Goal: Task Accomplishment & Management: Complete application form

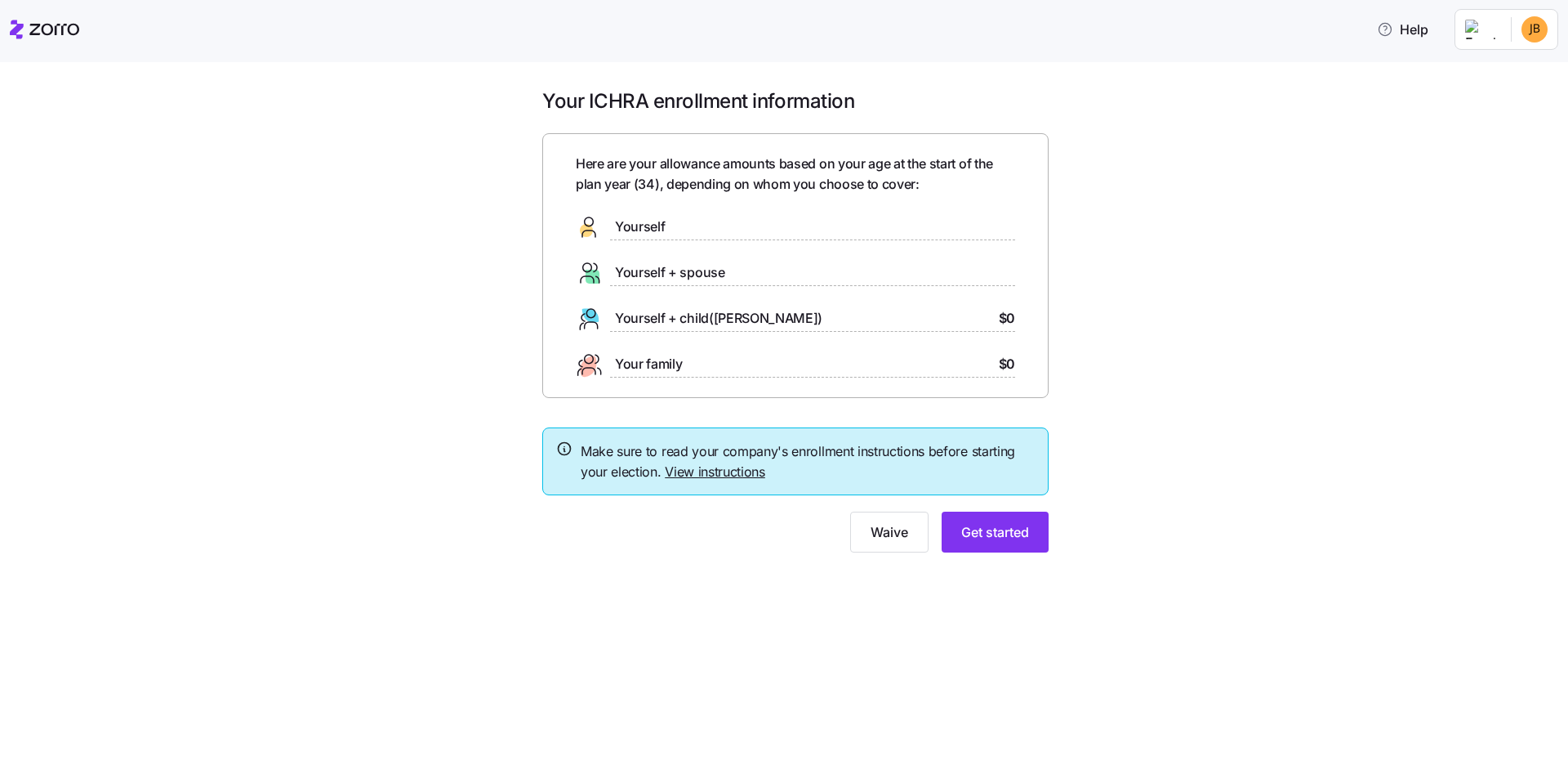
click at [709, 223] on div "Yourself" at bounding box center [795, 227] width 439 height 26
click at [656, 230] on span "Yourself" at bounding box center [640, 226] width 50 height 21
click at [1025, 540] on span "Get started" at bounding box center [995, 532] width 68 height 20
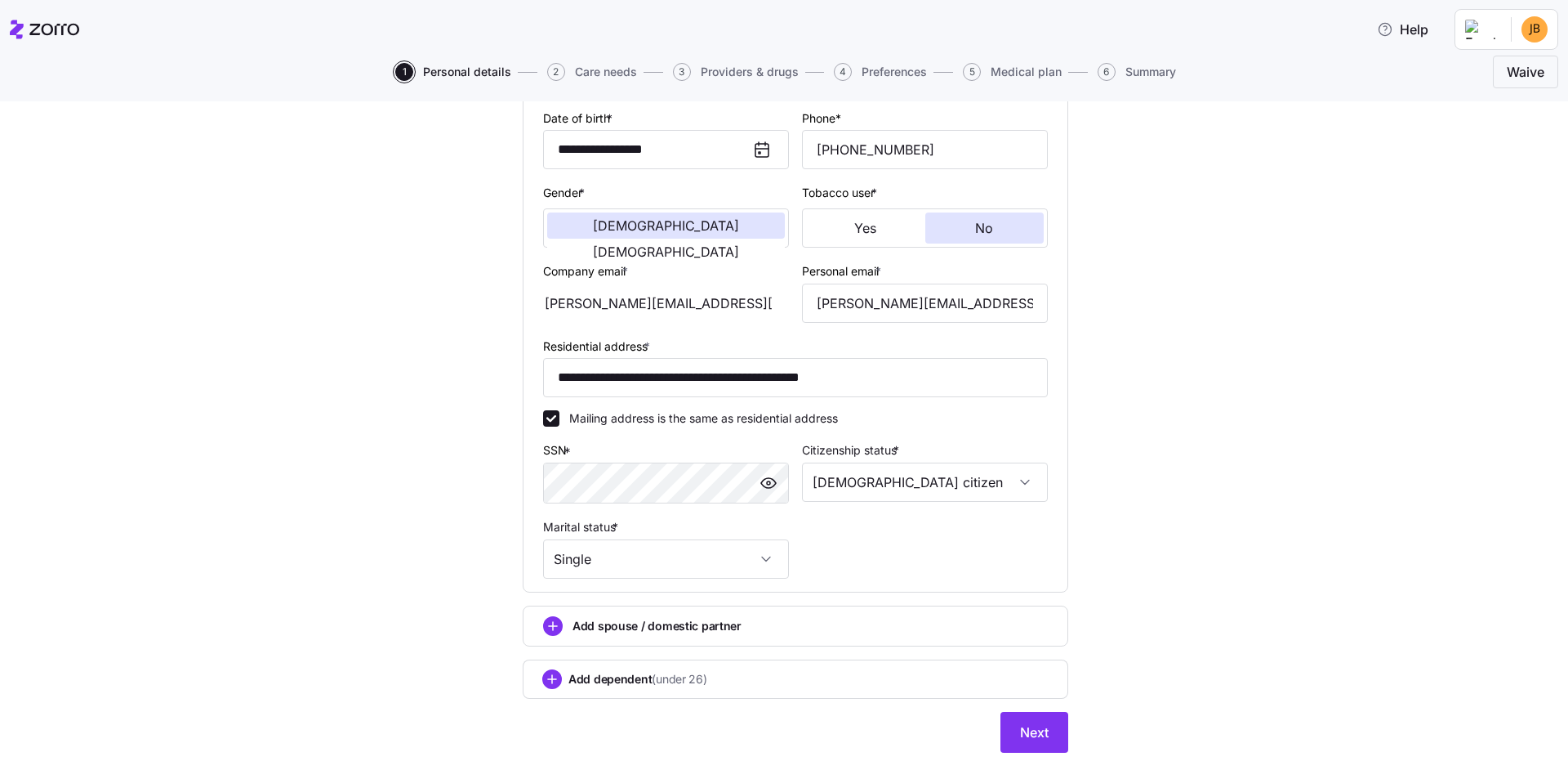
scroll to position [273, 0]
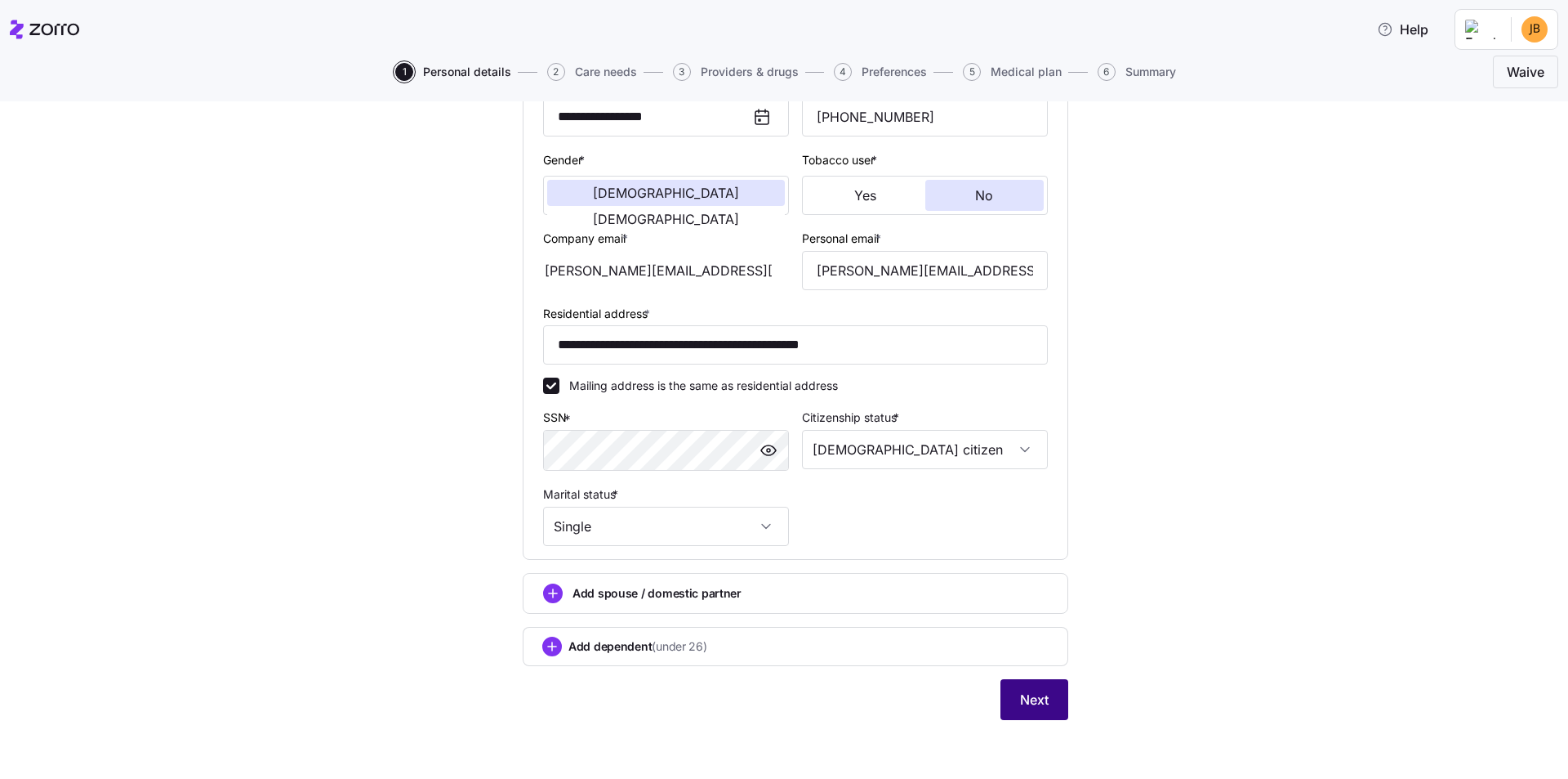
click at [1021, 695] on span "Next" at bounding box center [1035, 700] width 29 height 20
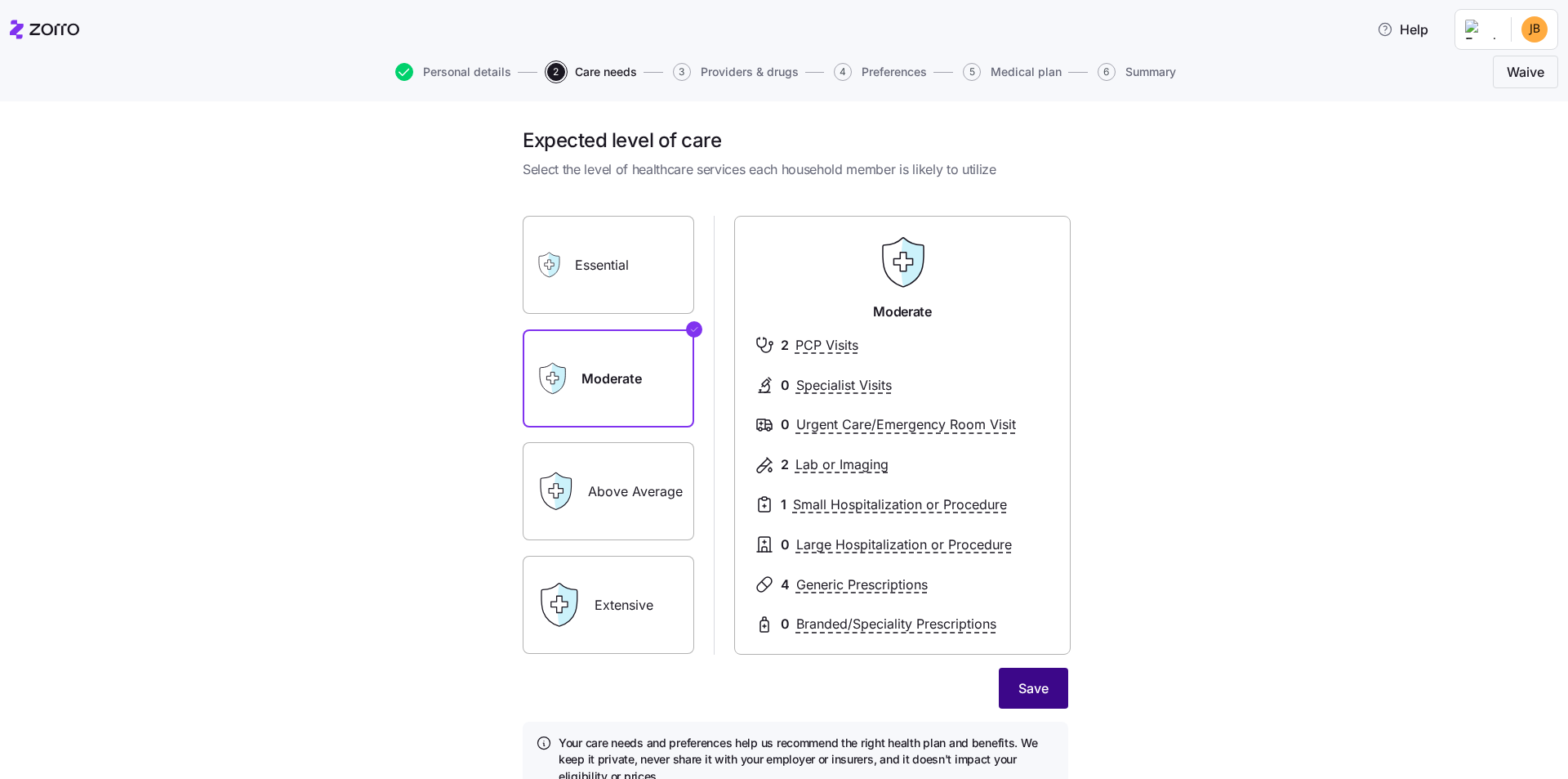
click at [1039, 683] on span "Save" at bounding box center [1034, 688] width 31 height 20
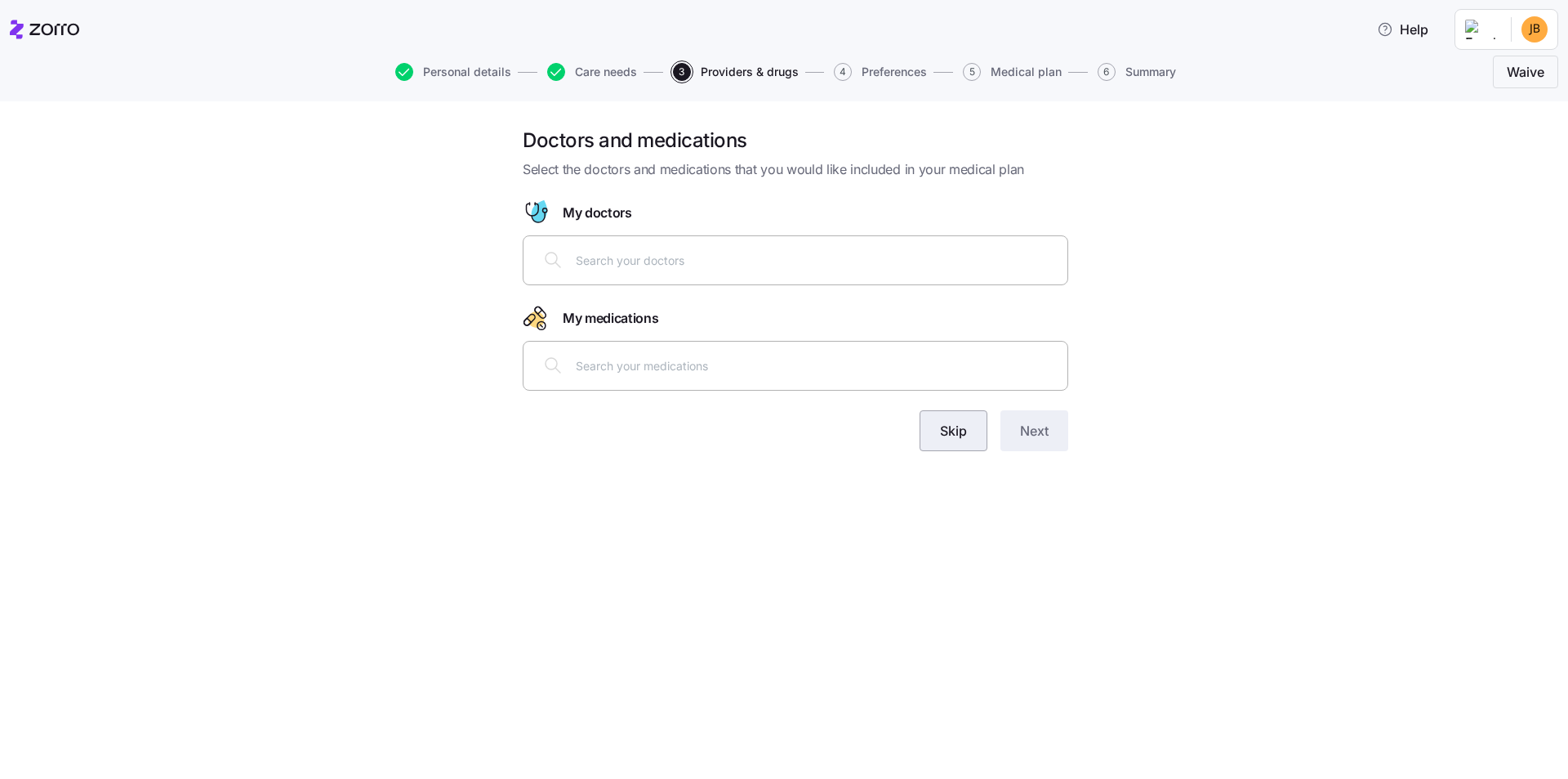
click at [972, 439] on button "Skip" at bounding box center [954, 430] width 68 height 40
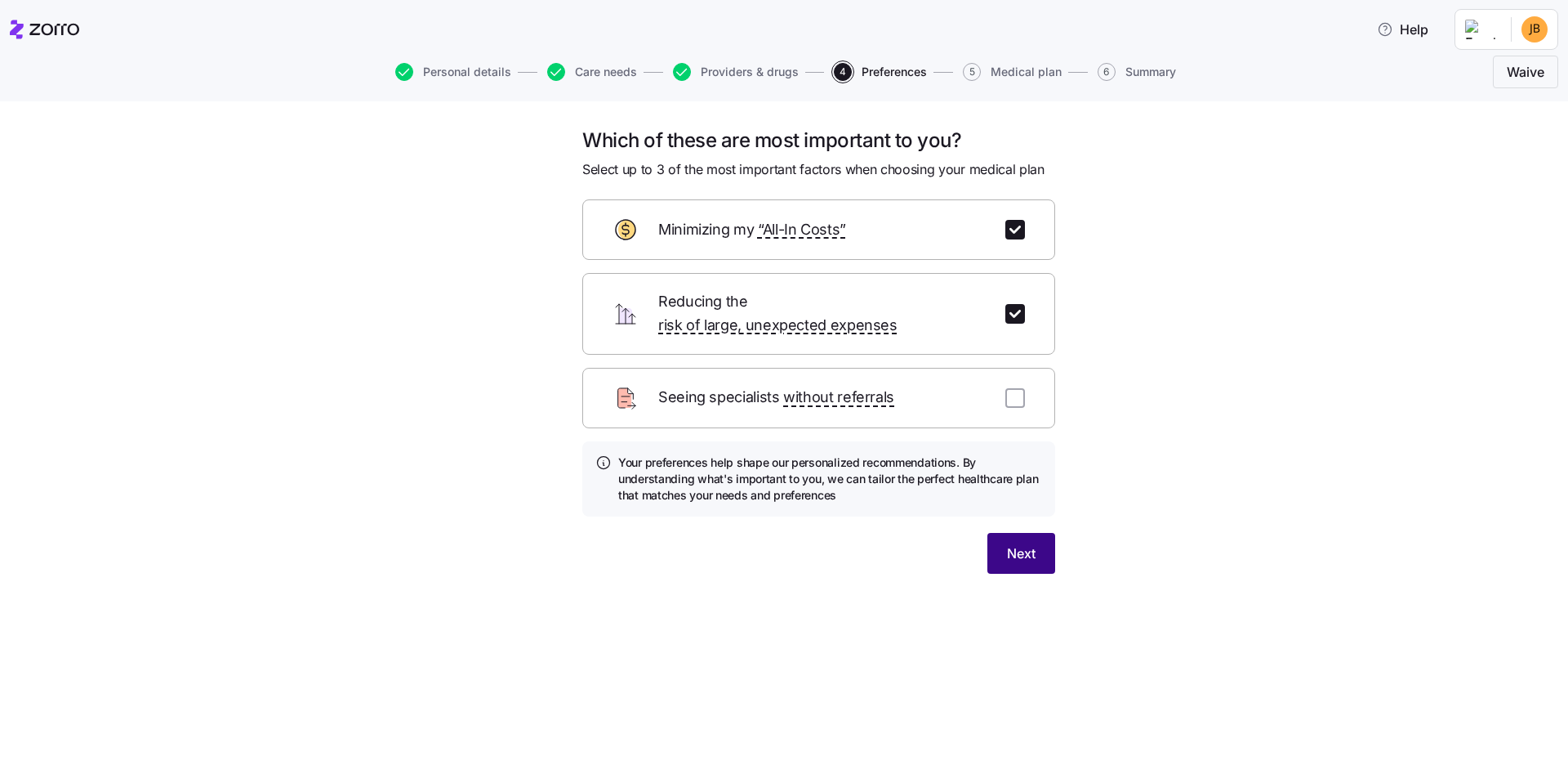
click at [1027, 544] on span "Next" at bounding box center [1021, 553] width 29 height 20
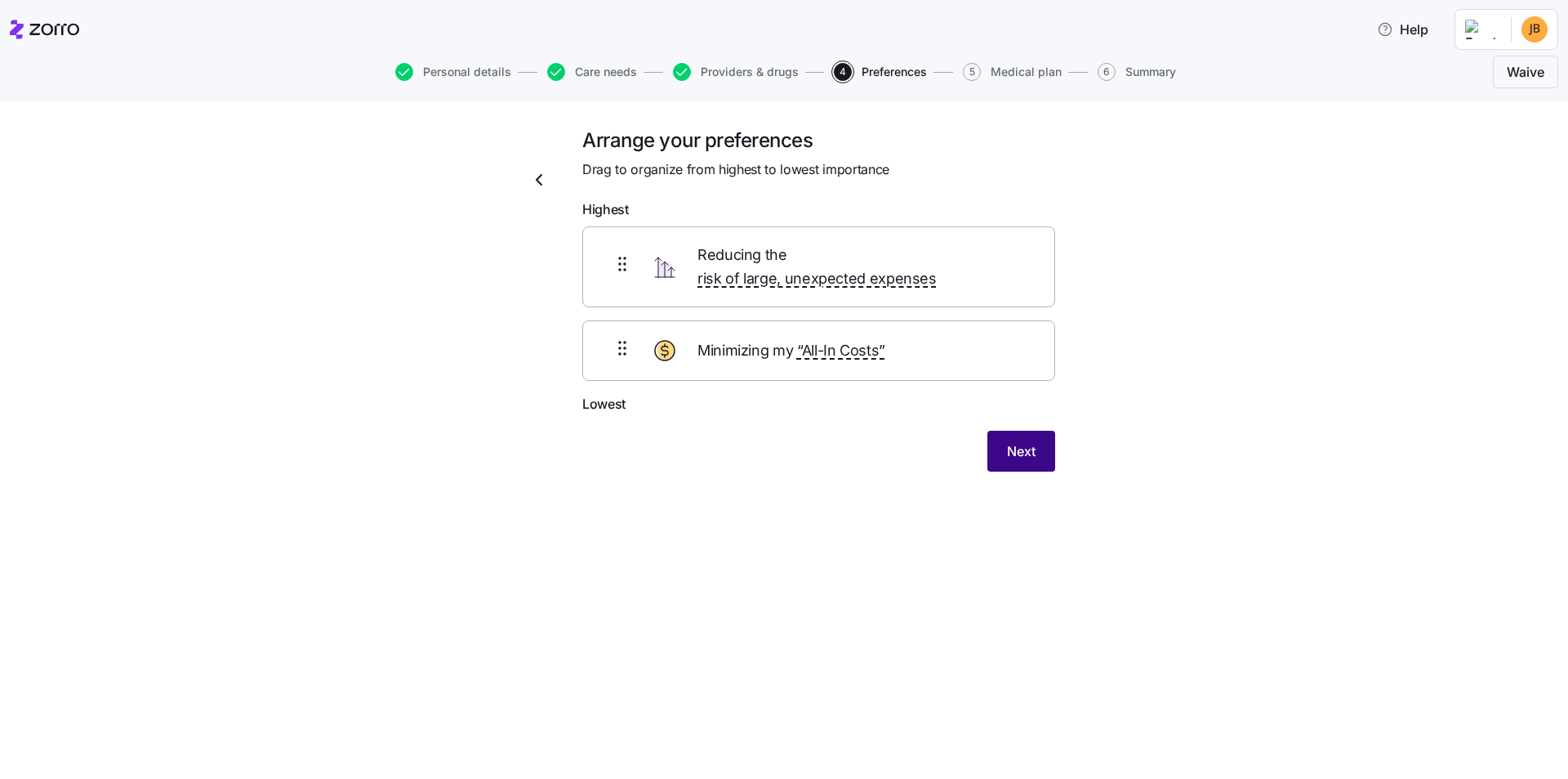
click at [1030, 441] on span "Next" at bounding box center [1021, 451] width 29 height 20
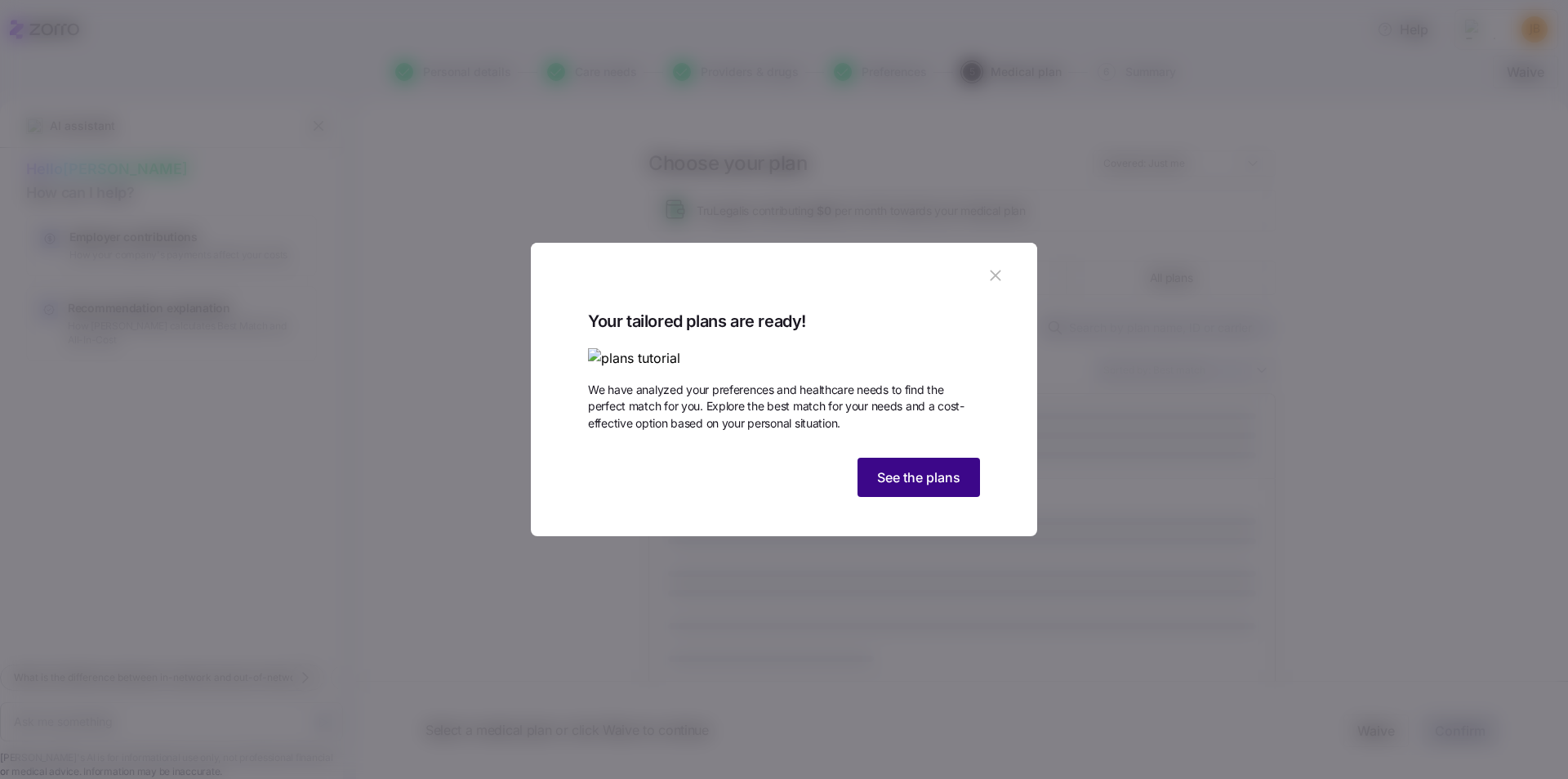
click at [909, 487] on span "See the plans" at bounding box center [918, 477] width 83 height 20
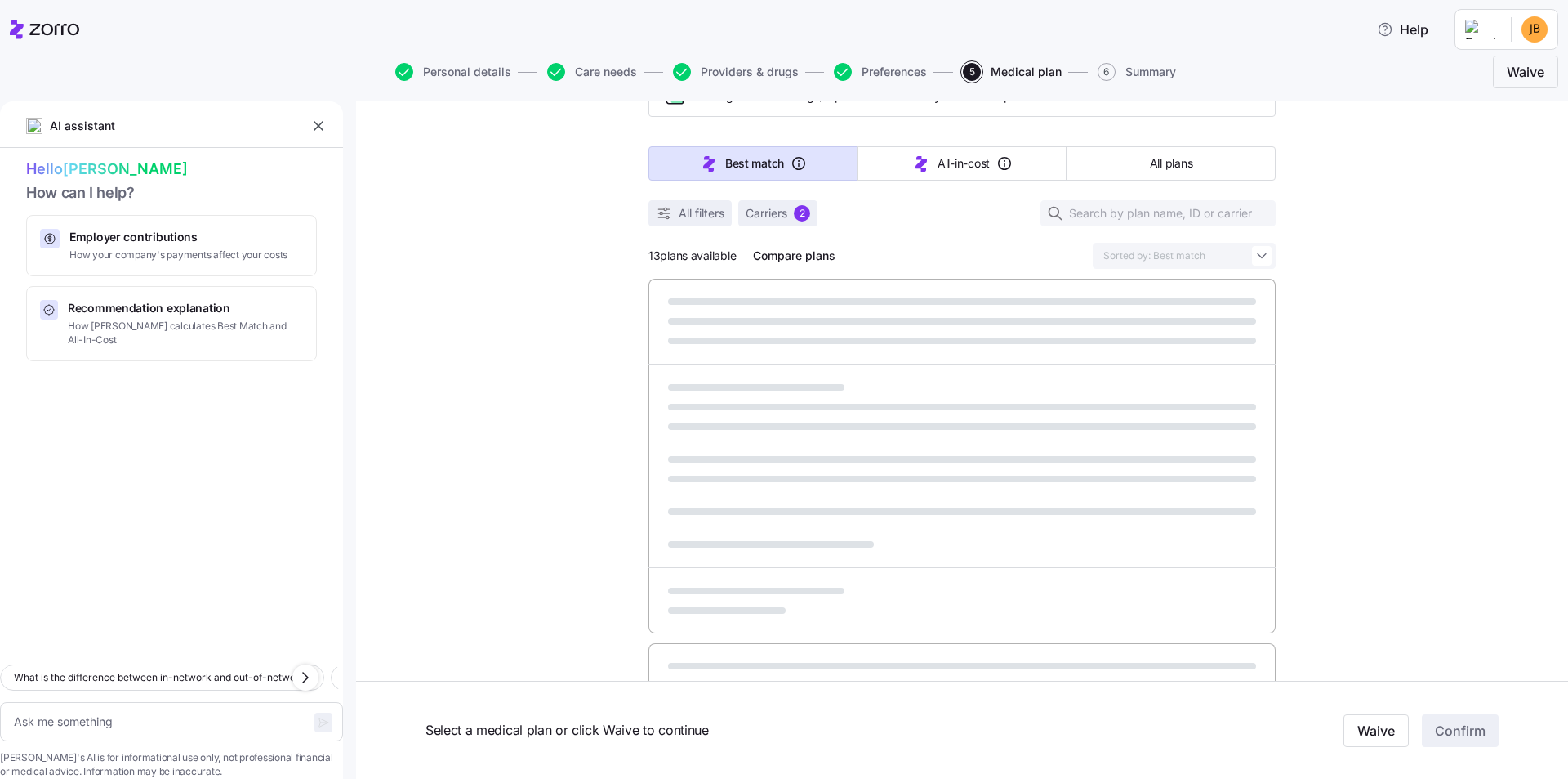
scroll to position [82, 0]
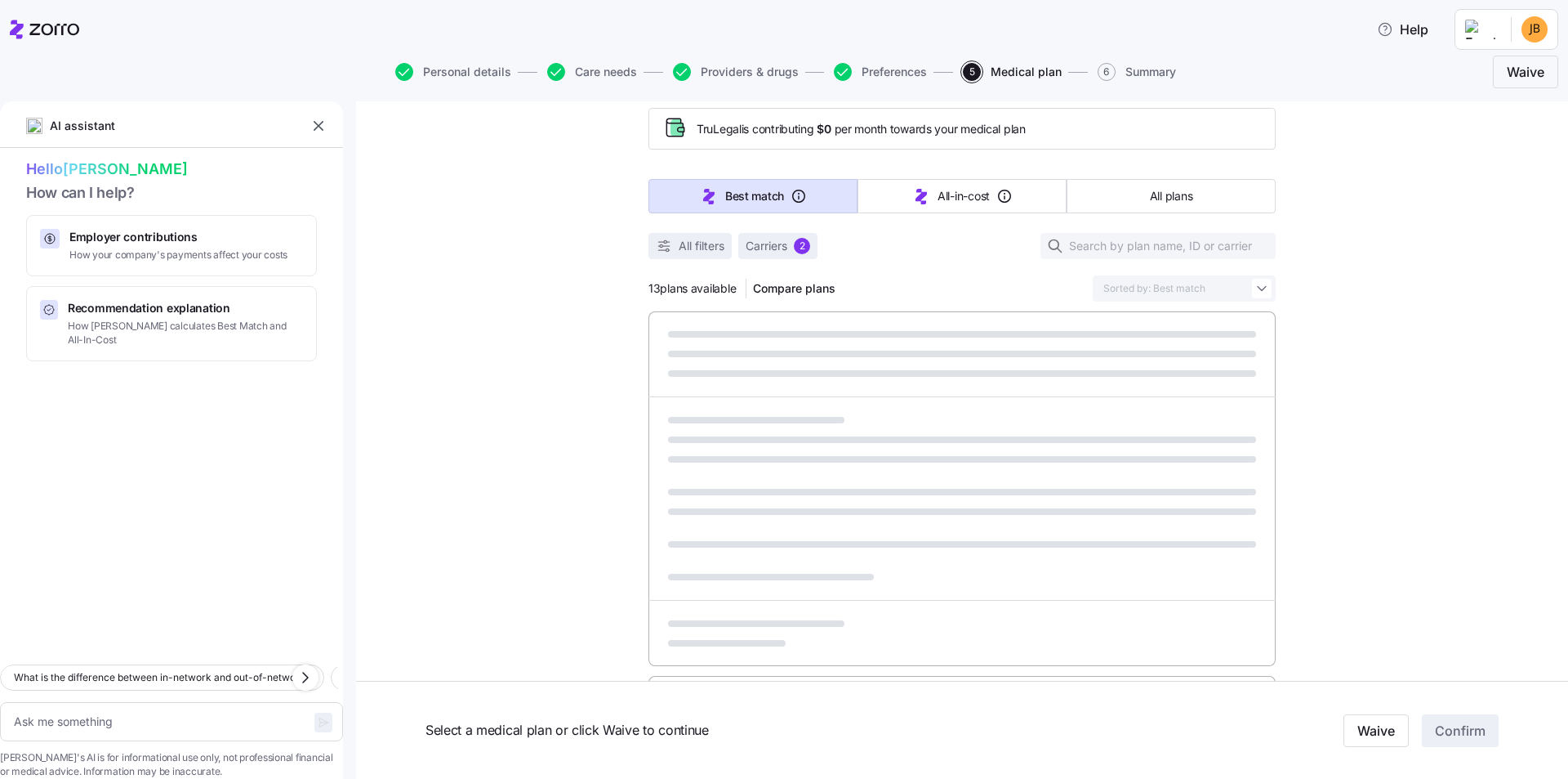
type textarea "x"
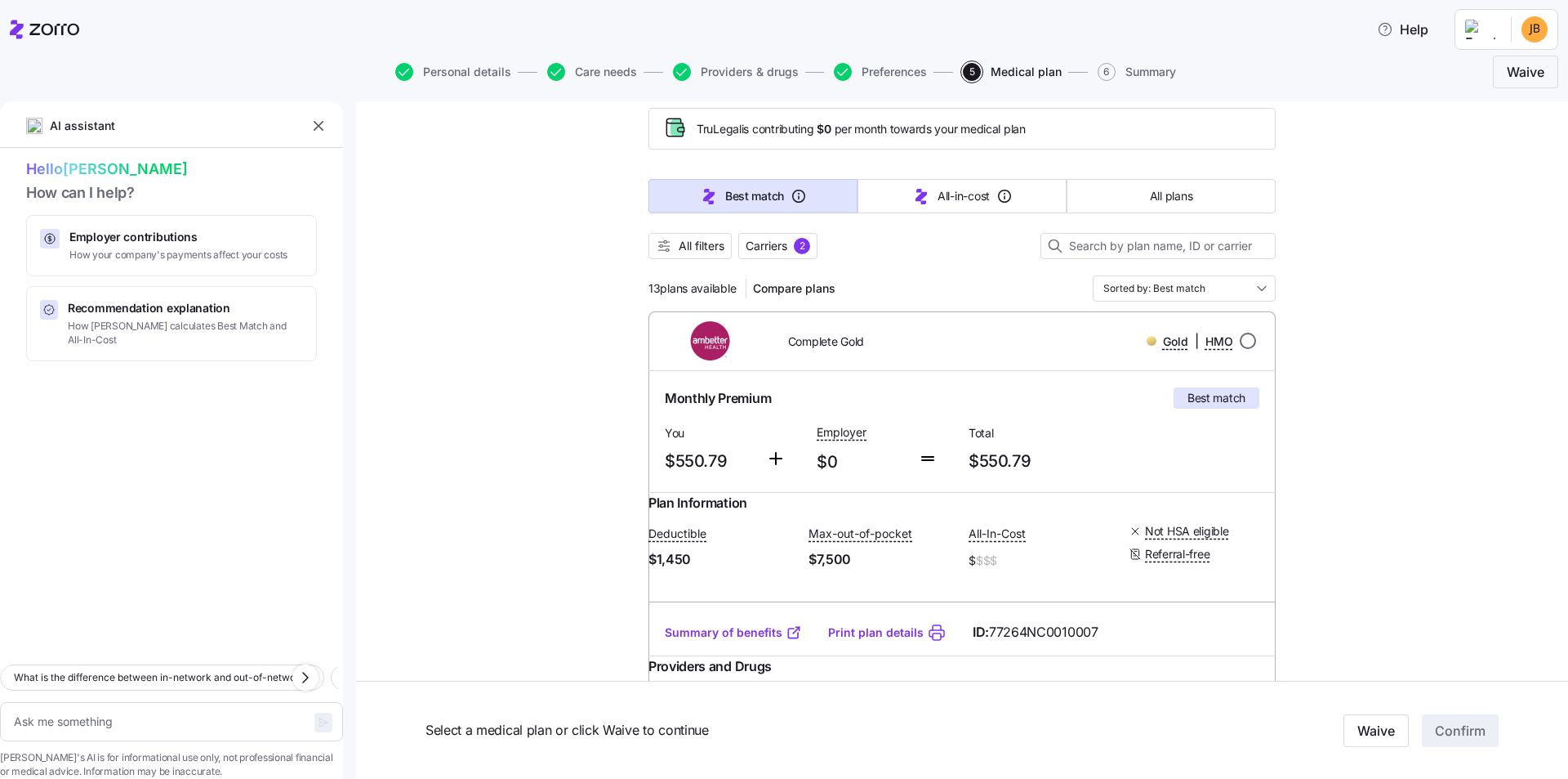
click at [1244, 339] on input "radio" at bounding box center [1248, 341] width 17 height 17
radio input "true"
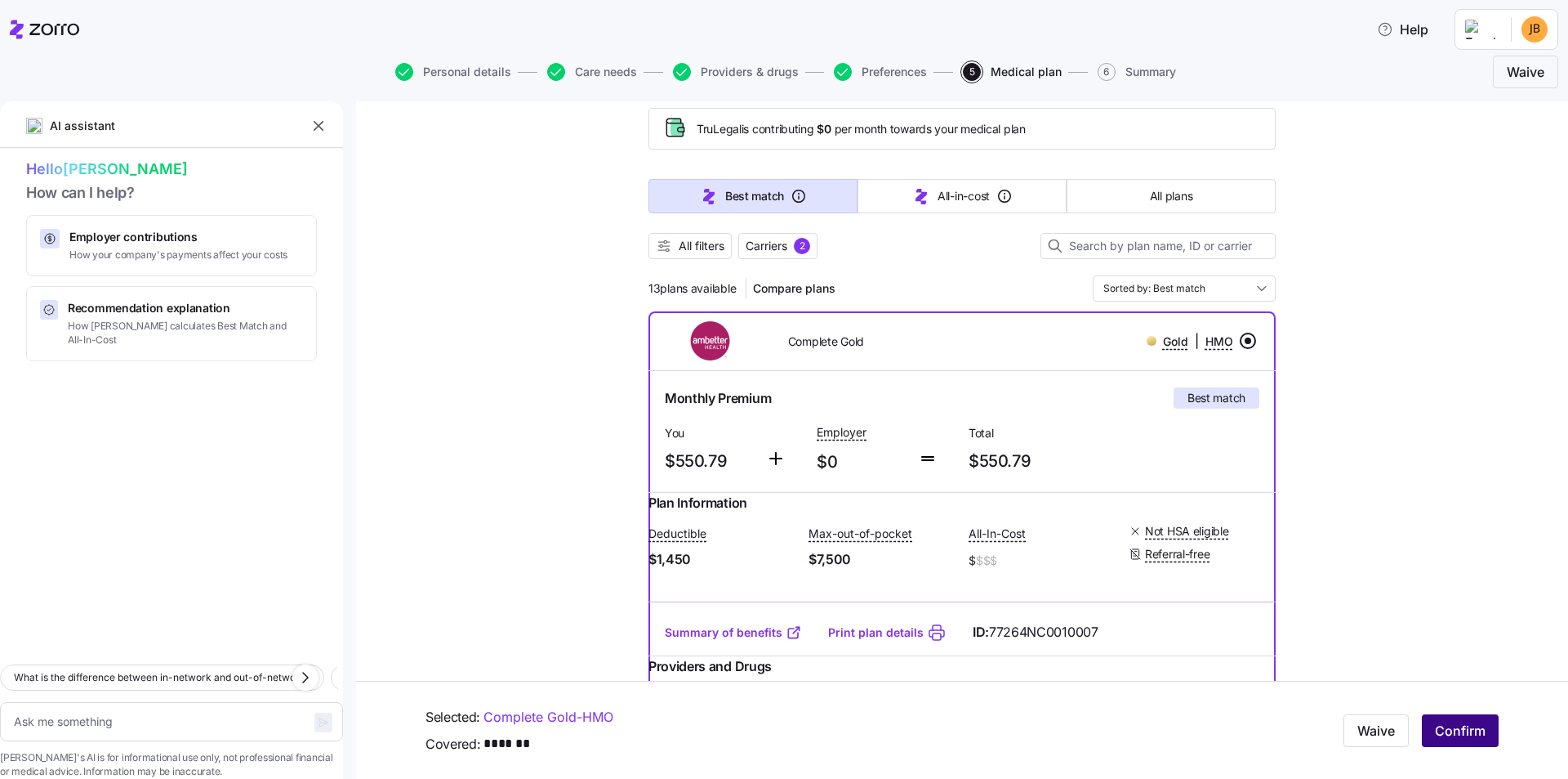
click at [1467, 732] on span "Confirm" at bounding box center [1460, 731] width 50 height 20
type textarea "x"
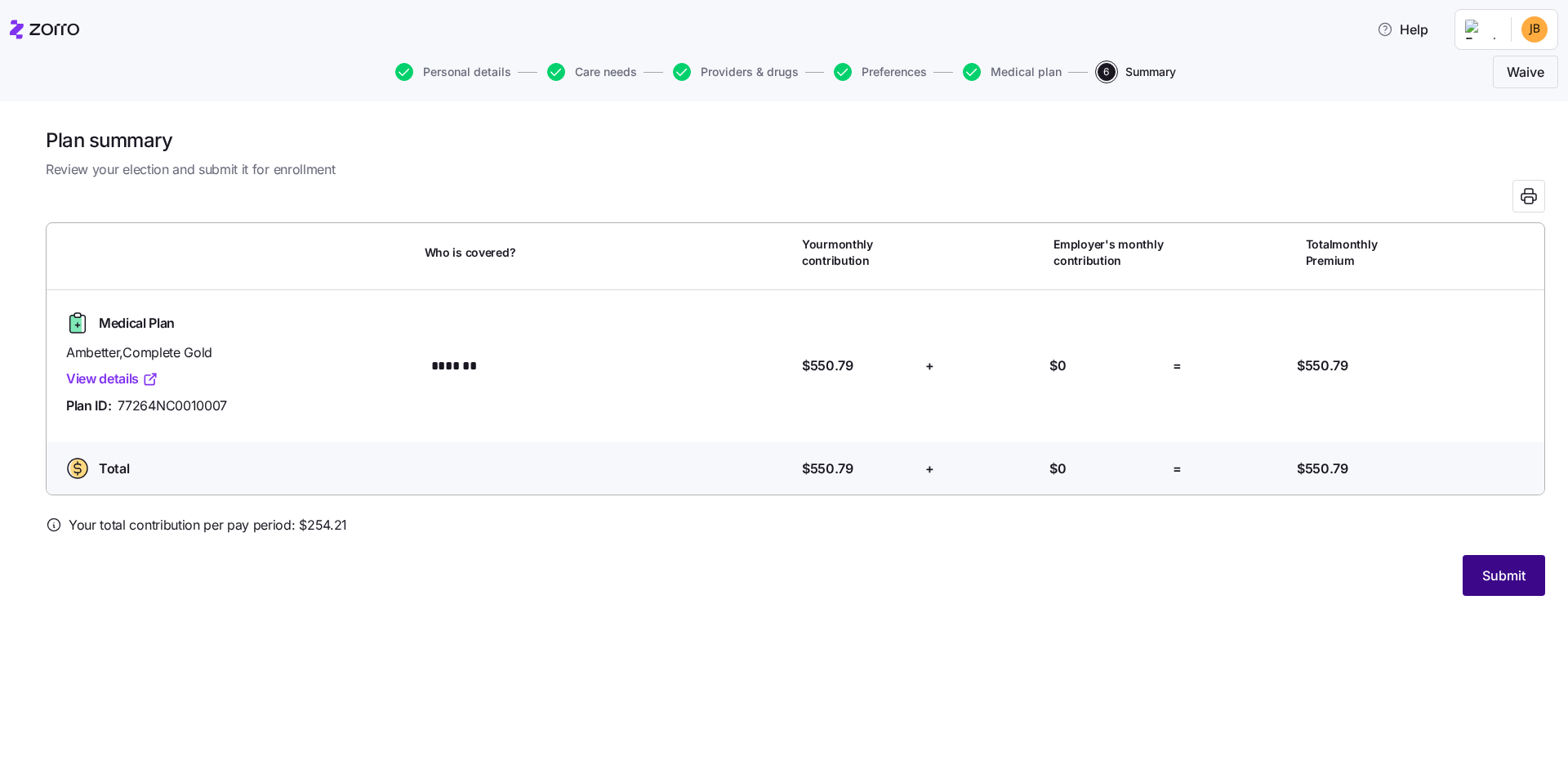
click at [1496, 561] on button "Submit" at bounding box center [1504, 575] width 83 height 40
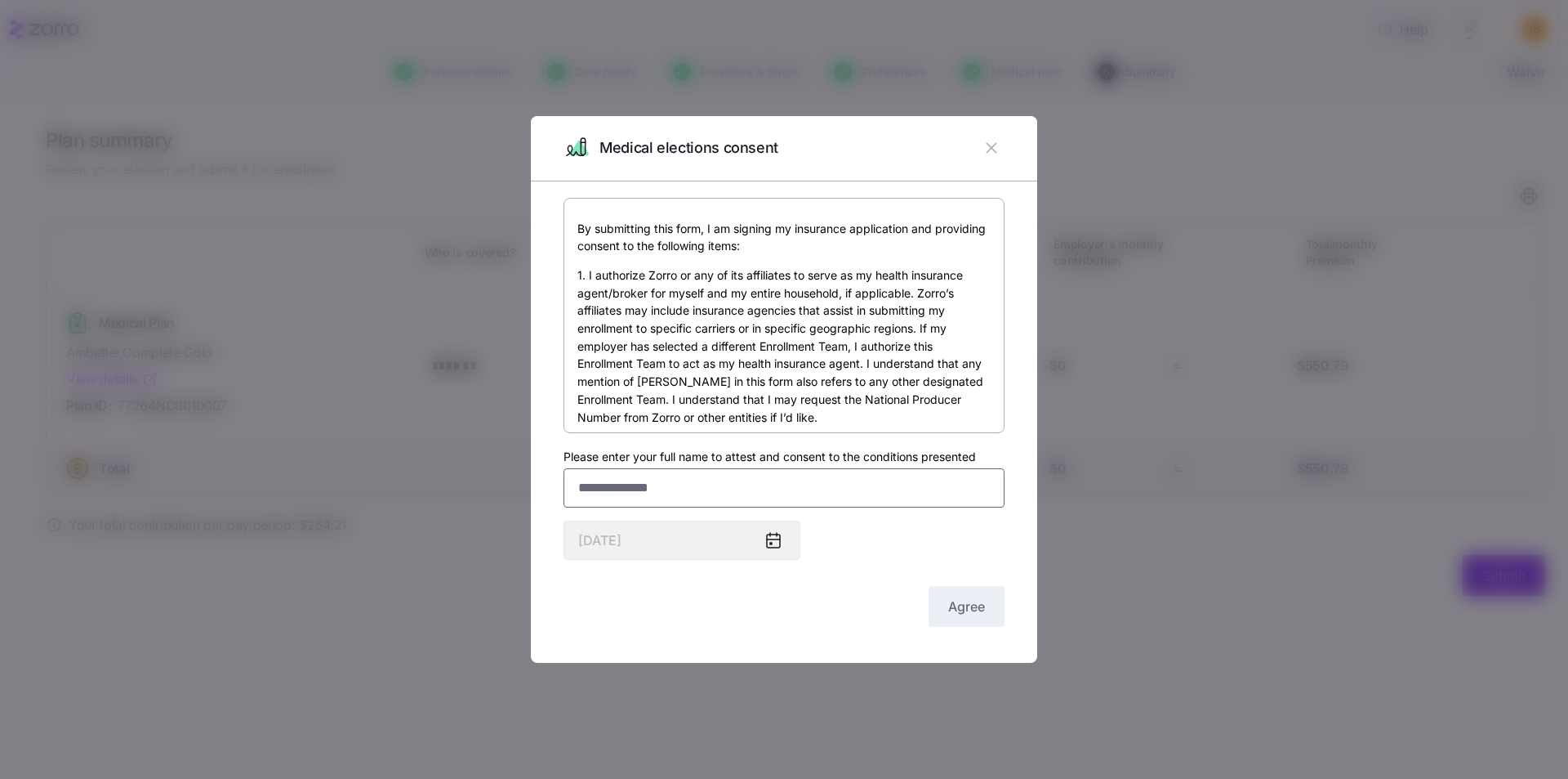
click at [769, 480] on input "Please enter your full name to attest and consent to the conditions presented" at bounding box center [784, 487] width 441 height 39
type input "**********"
click at [784, 547] on div at bounding box center [779, 540] width 39 height 38
click at [777, 541] on icon at bounding box center [774, 541] width 13 height 13
click at [820, 605] on div "Agree" at bounding box center [784, 606] width 441 height 40
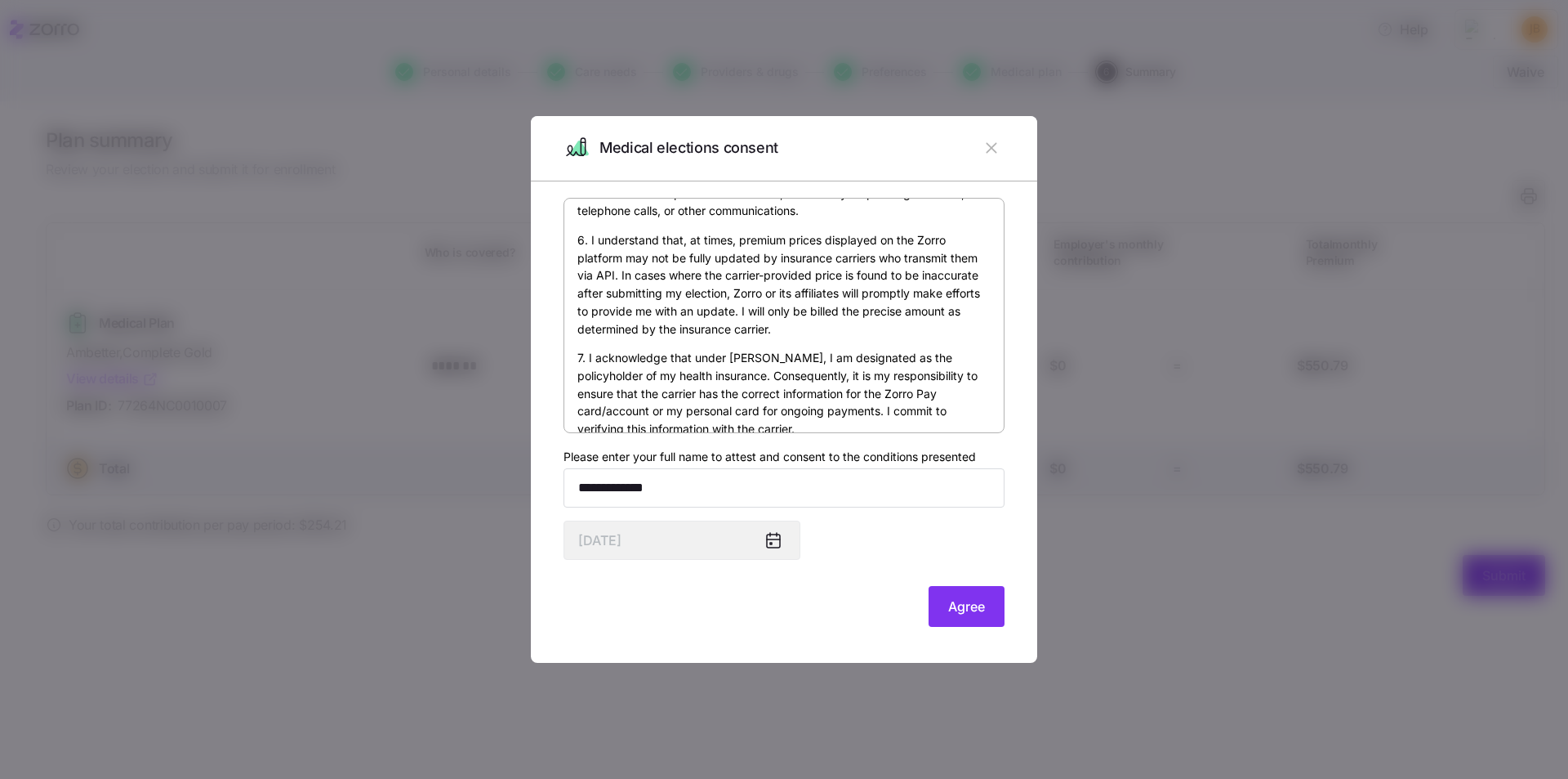
scroll to position [974, 0]
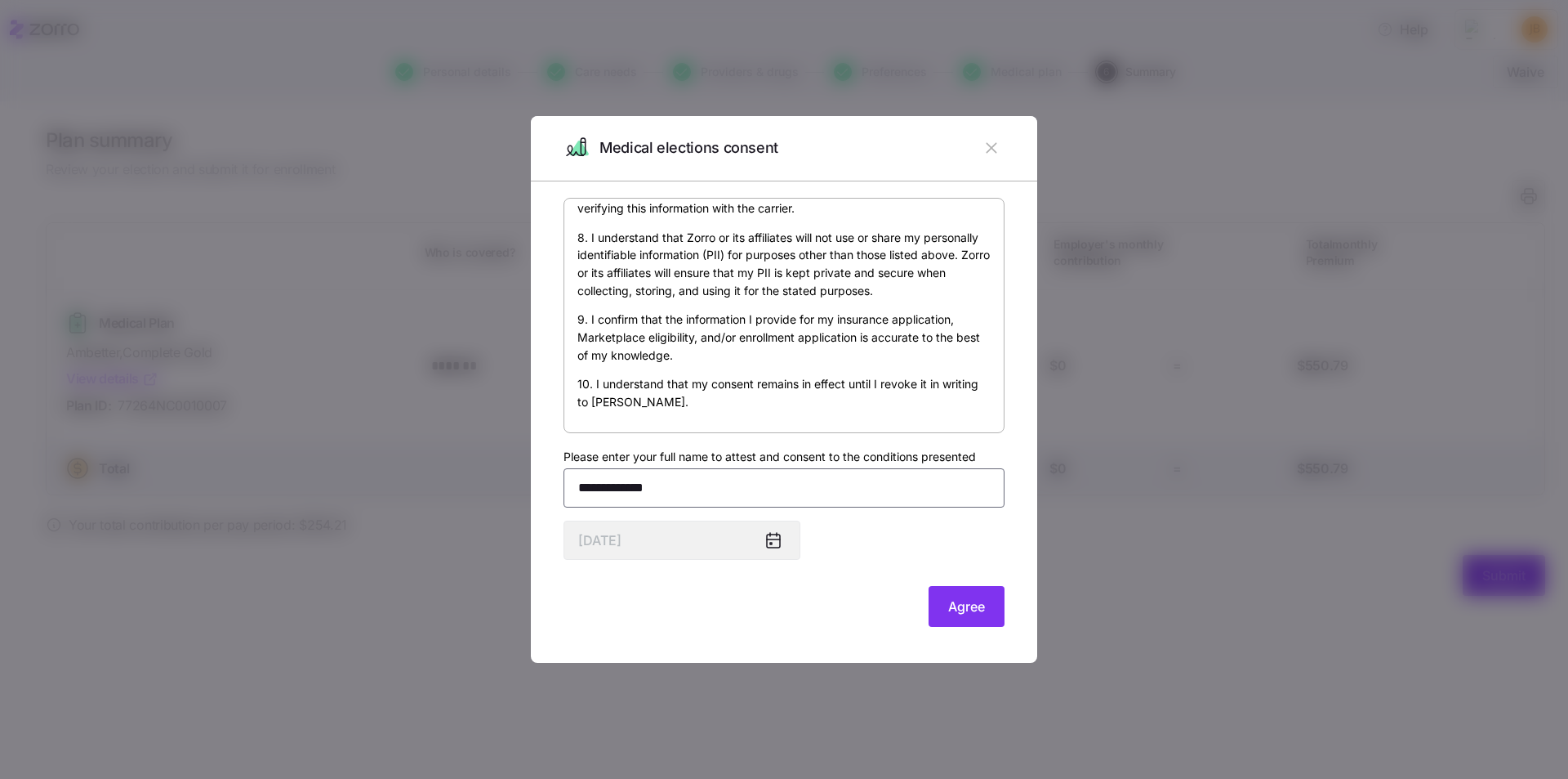
click at [739, 477] on input "**********" at bounding box center [784, 487] width 441 height 39
click at [733, 484] on input "**********" at bounding box center [784, 487] width 441 height 39
click at [789, 619] on div "Agree" at bounding box center [784, 606] width 441 height 40
click at [956, 613] on span "Agree" at bounding box center [967, 606] width 37 height 20
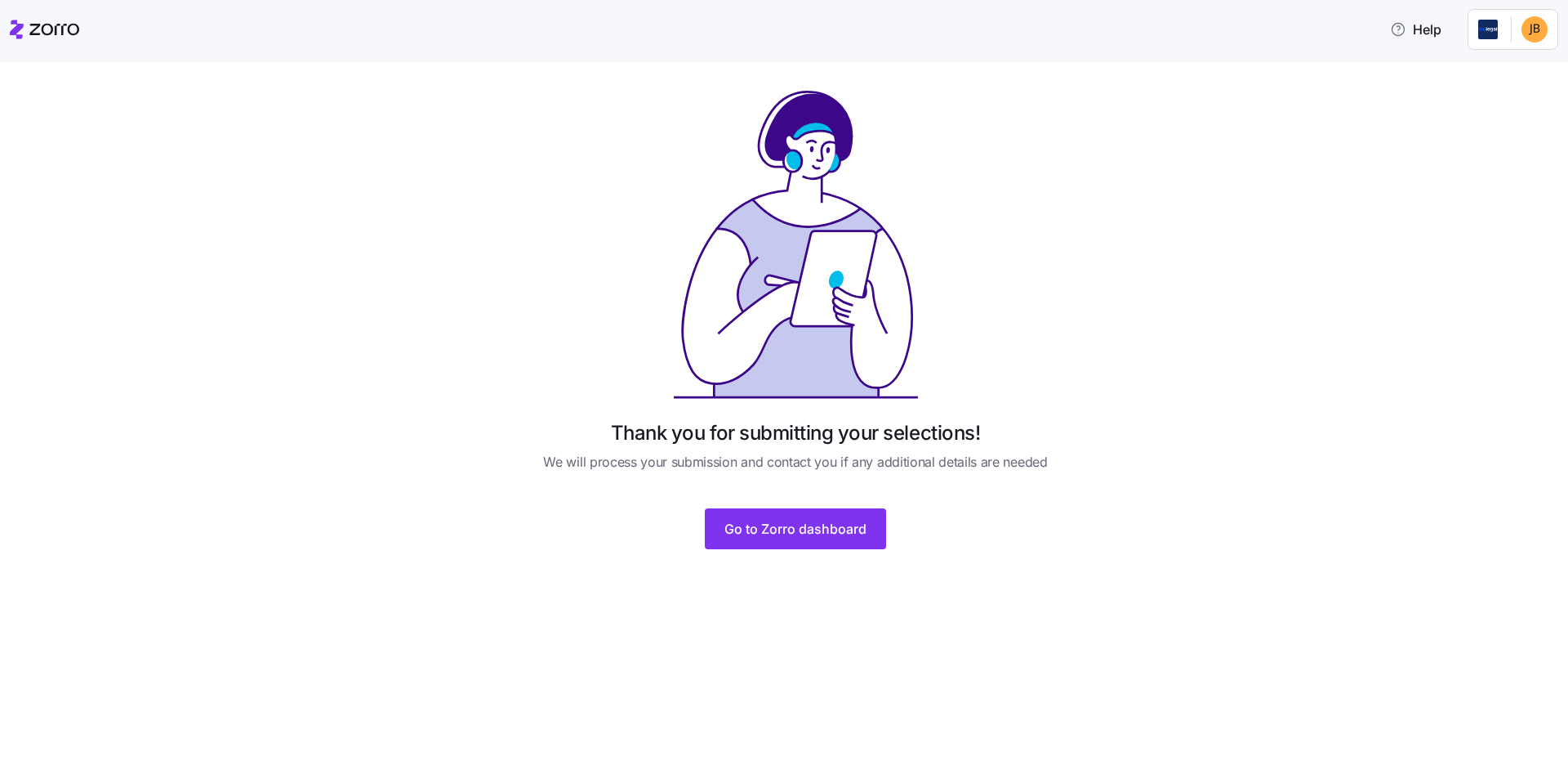
click at [751, 549] on div "Thank you for submitting your selections! We will process your submission and c…" at bounding box center [795, 329] width 571 height 481
click at [767, 534] on span "Go to Zorro dashboard" at bounding box center [795, 529] width 142 height 20
